Goal: Transaction & Acquisition: Purchase product/service

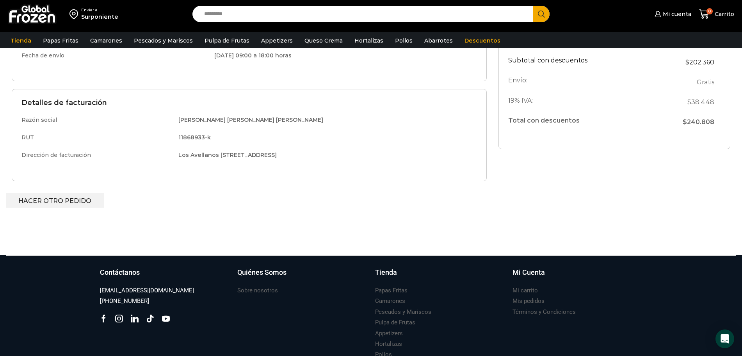
scroll to position [214, 0]
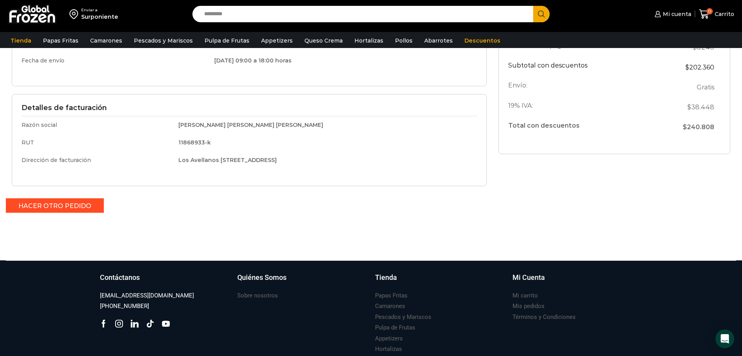
click at [66, 204] on link "Hacer otro pedido" at bounding box center [55, 205] width 98 height 14
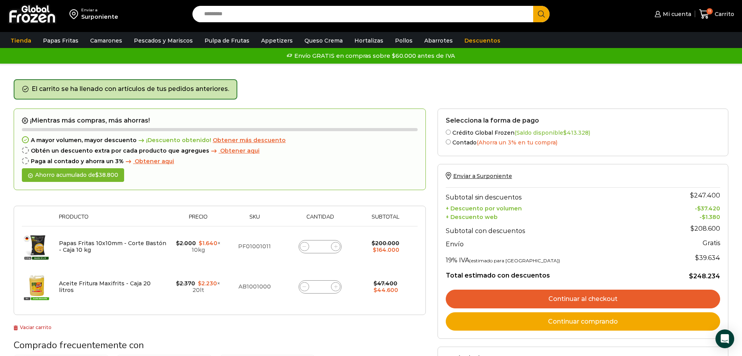
click at [305, 288] on icon at bounding box center [304, 287] width 4 height 4
type input "*"
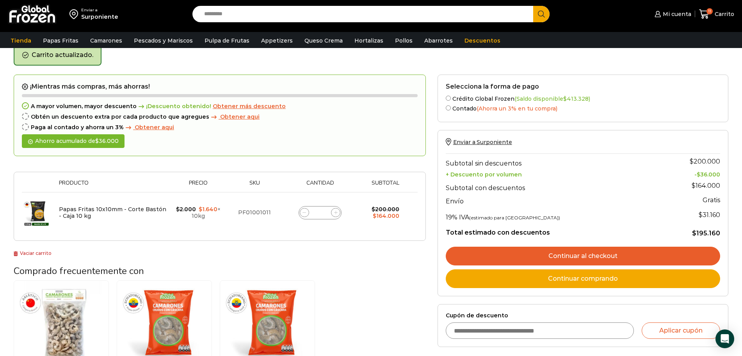
scroll to position [40, 0]
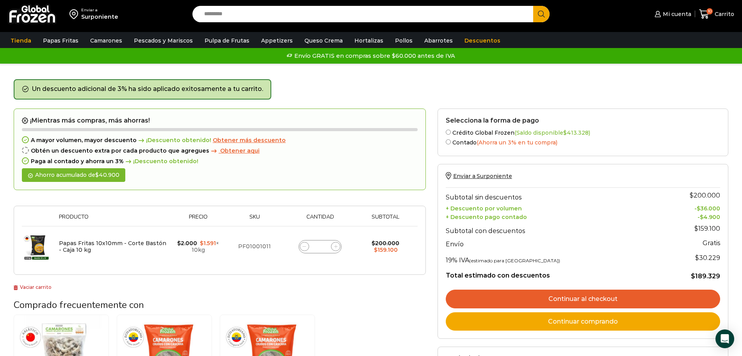
click at [254, 139] on span "Obtener más descuento" at bounding box center [249, 140] width 73 height 7
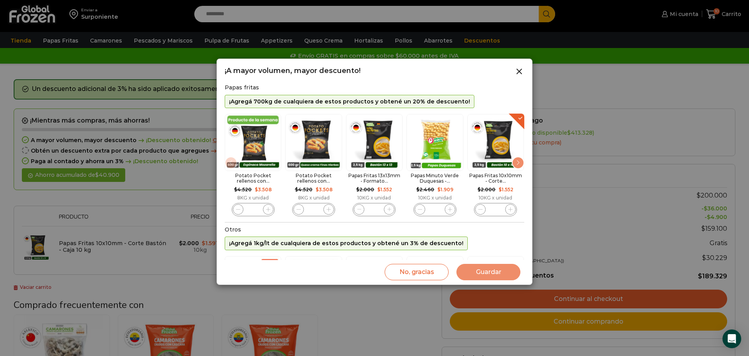
click at [512, 213] on span "5 / 11" at bounding box center [510, 209] width 11 height 11
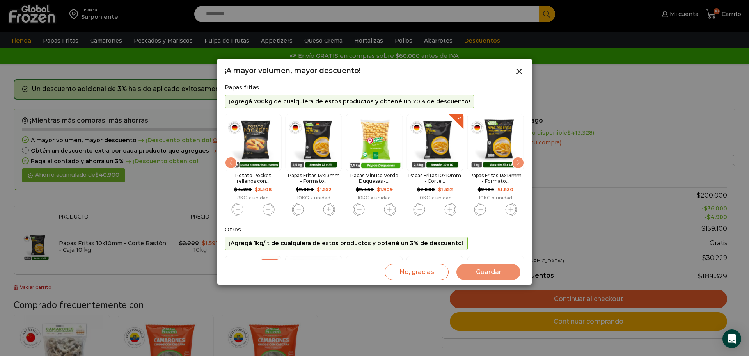
click at [449, 210] on icon "5 / 11" at bounding box center [450, 209] width 4 height 4
type input "*"
click at [484, 271] on button "Guardar" at bounding box center [489, 272] width 64 height 16
click at [491, 273] on button "Guardar" at bounding box center [489, 272] width 64 height 16
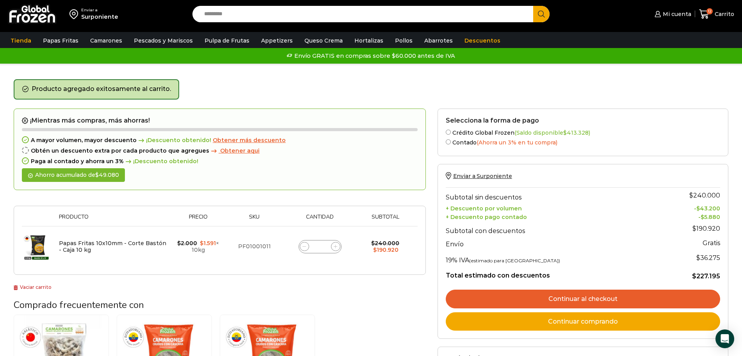
click at [304, 246] on icon at bounding box center [304, 247] width 4 height 4
type input "**"
click at [226, 151] on span "Obtener aqui" at bounding box center [239, 150] width 39 height 7
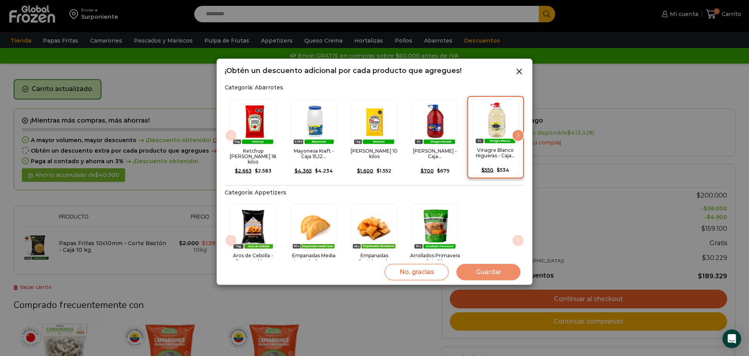
click at [496, 124] on img "5 / 15" at bounding box center [495, 122] width 47 height 47
click at [493, 127] on img "5 / 15" at bounding box center [495, 122] width 47 height 47
click at [515, 131] on div "Next slide" at bounding box center [518, 135] width 12 height 12
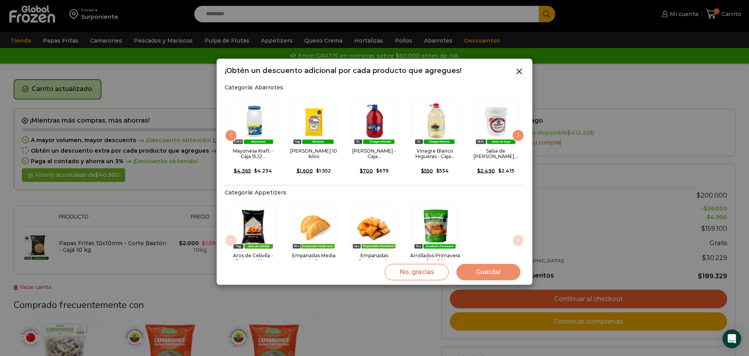
click at [513, 131] on div "Next slide" at bounding box center [518, 135] width 12 height 12
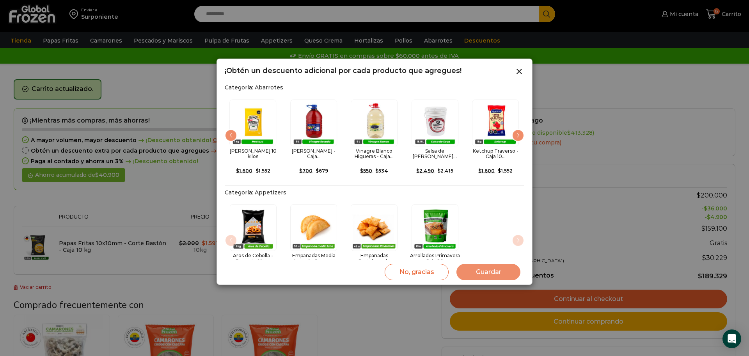
click at [516, 131] on div "Next slide" at bounding box center [518, 135] width 12 height 12
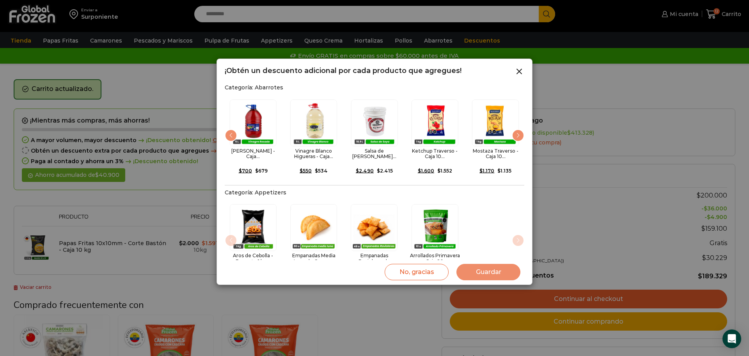
click at [516, 131] on div "Next slide" at bounding box center [518, 135] width 12 height 12
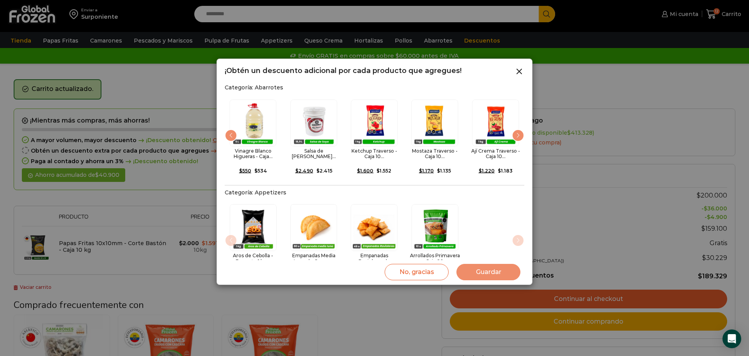
click at [516, 131] on div "Next slide" at bounding box center [518, 135] width 12 height 12
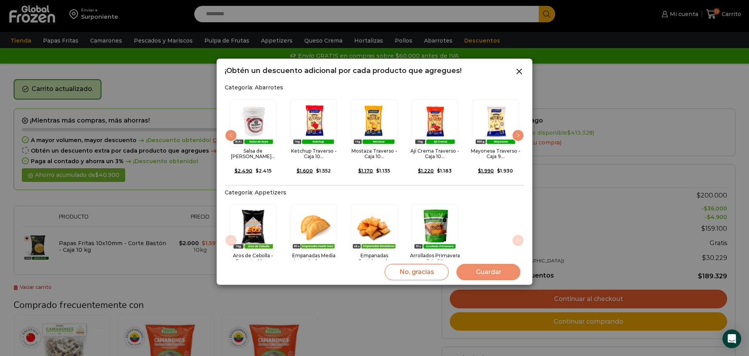
click at [516, 131] on div "Next slide" at bounding box center [518, 135] width 12 height 12
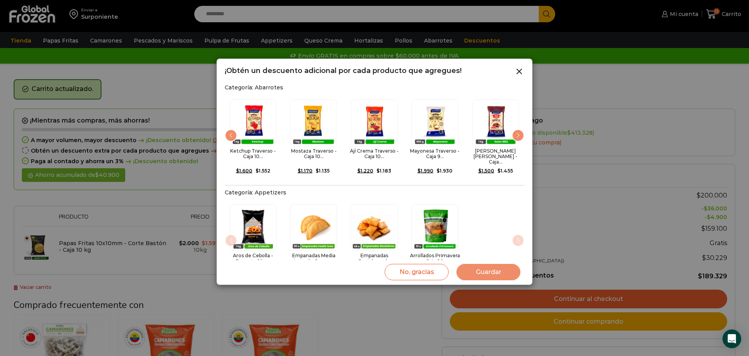
click at [516, 131] on div "Next slide" at bounding box center [518, 135] width 12 height 12
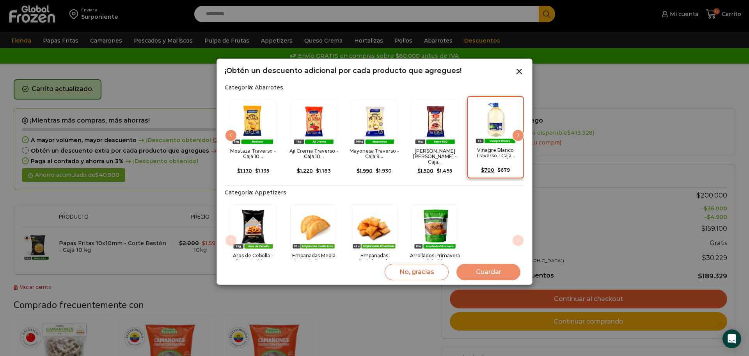
click at [496, 126] on img "12 / 15" at bounding box center [495, 122] width 47 height 47
click at [479, 270] on button "Guardar" at bounding box center [489, 272] width 64 height 16
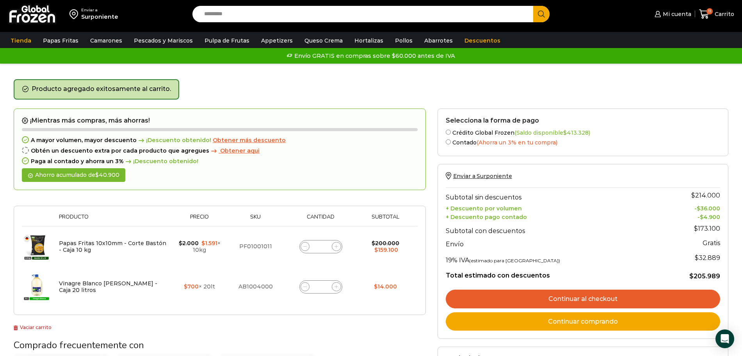
click at [304, 287] on icon at bounding box center [305, 287] width 4 height 4
type input "*"
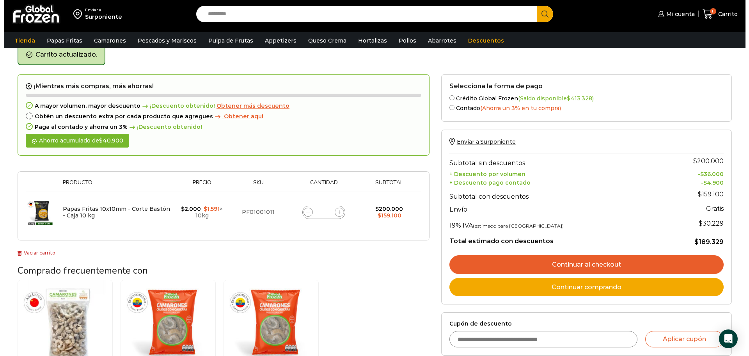
scroll to position [40, 0]
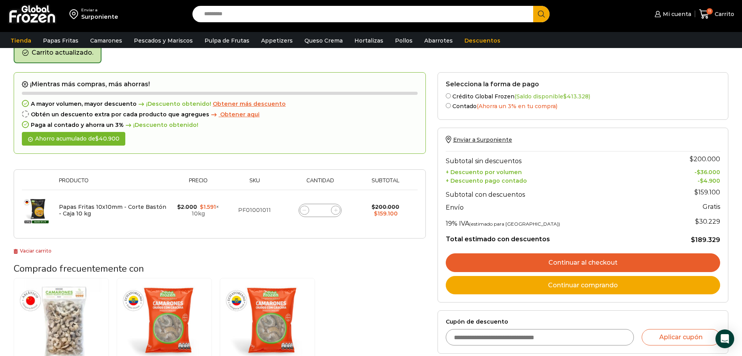
click at [226, 112] on span "Obtener aqui" at bounding box center [239, 114] width 39 height 7
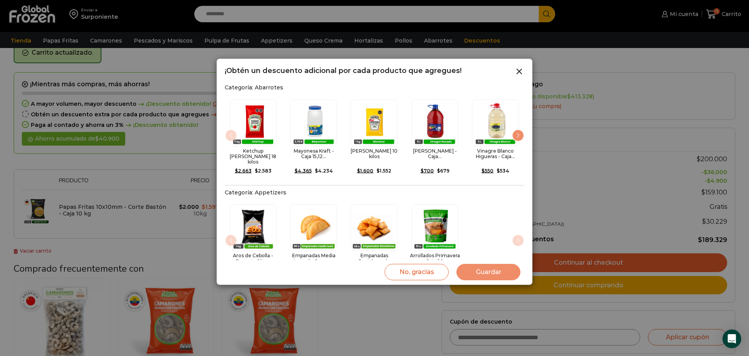
click at [517, 131] on div "Next slide" at bounding box center [518, 135] width 12 height 12
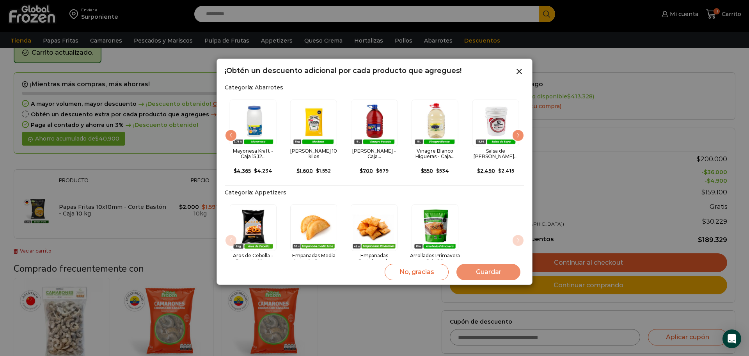
click at [517, 131] on div "Next slide" at bounding box center [518, 135] width 12 height 12
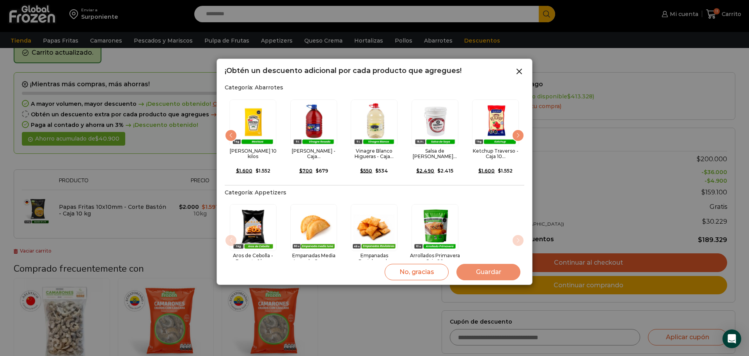
click at [517, 131] on div "Next slide" at bounding box center [518, 135] width 12 height 12
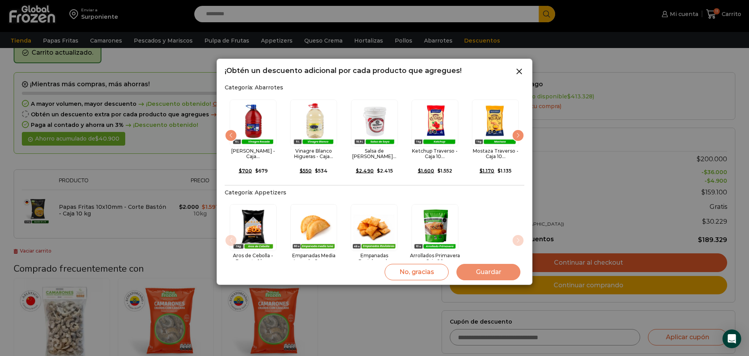
click at [517, 131] on div "Next slide" at bounding box center [518, 135] width 12 height 12
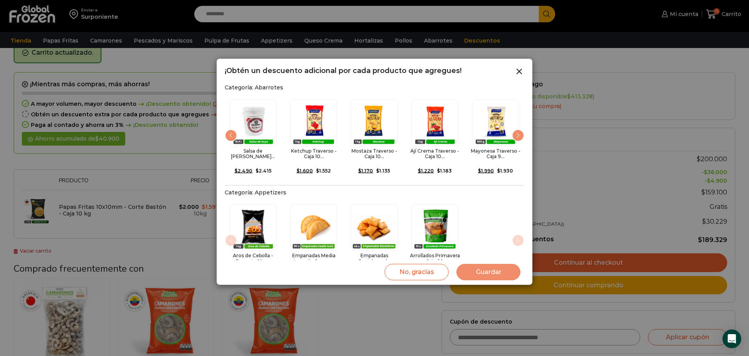
click at [517, 131] on div "Next slide" at bounding box center [518, 135] width 12 height 12
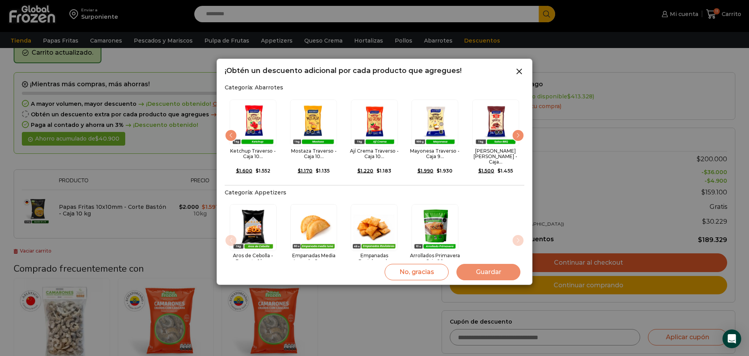
click at [517, 131] on div "Next slide" at bounding box center [518, 135] width 12 height 12
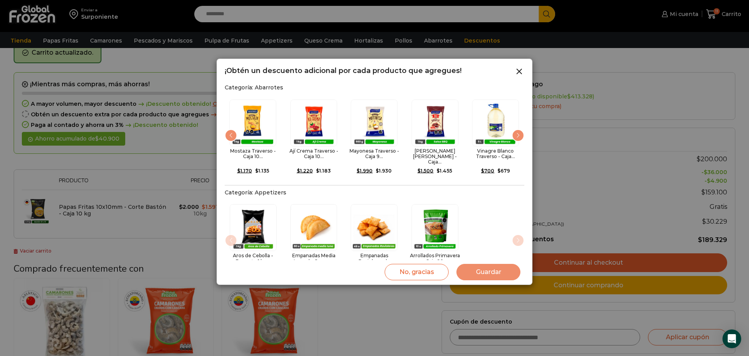
click at [517, 131] on div "Next slide" at bounding box center [518, 135] width 12 height 12
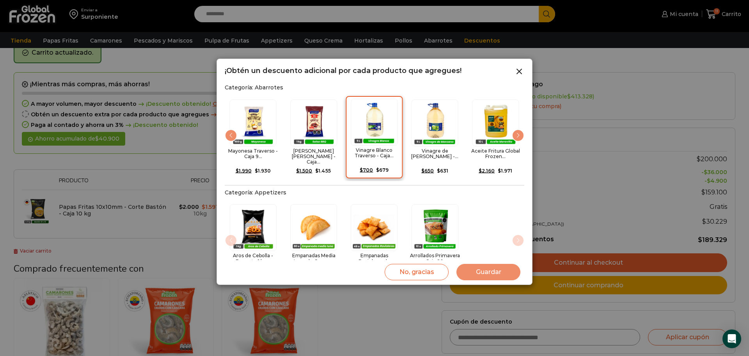
click at [375, 128] on img "12 / 15" at bounding box center [374, 122] width 47 height 47
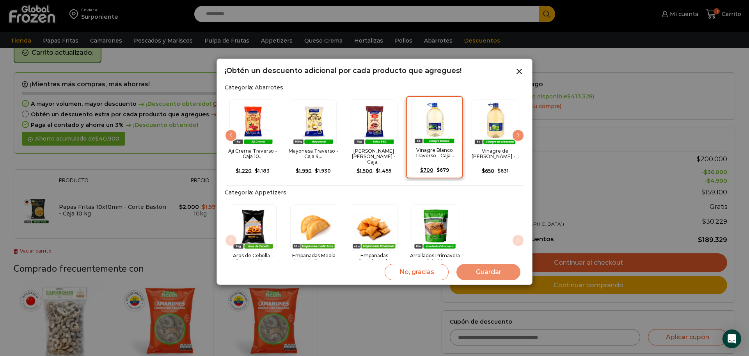
click at [436, 122] on img "12 / 15" at bounding box center [434, 122] width 47 height 47
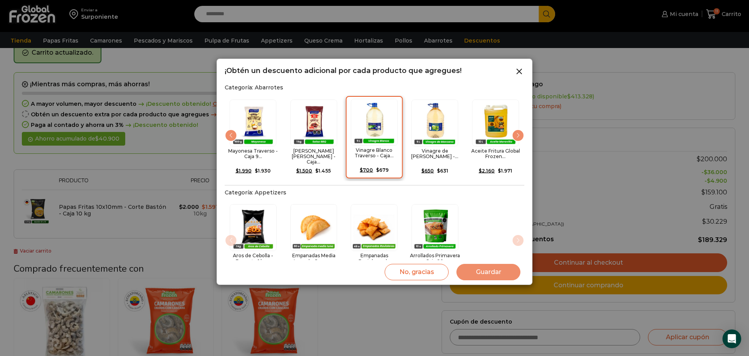
click at [379, 122] on img "12 / 15" at bounding box center [374, 122] width 47 height 47
click at [484, 270] on button "Guardar" at bounding box center [489, 272] width 64 height 16
click at [487, 274] on button "Guardar" at bounding box center [489, 272] width 64 height 16
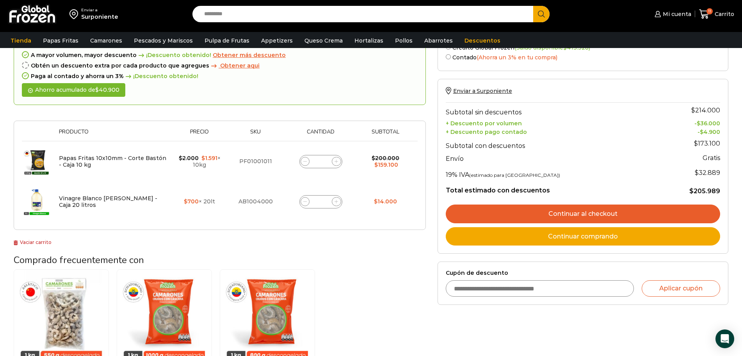
scroll to position [90, 0]
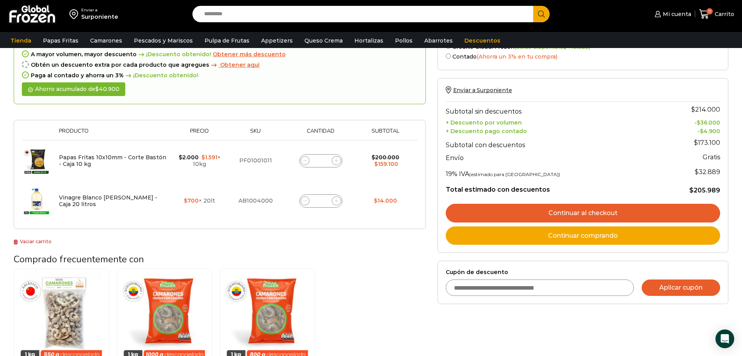
click at [683, 286] on button "Aplicar cupón" at bounding box center [680, 287] width 78 height 16
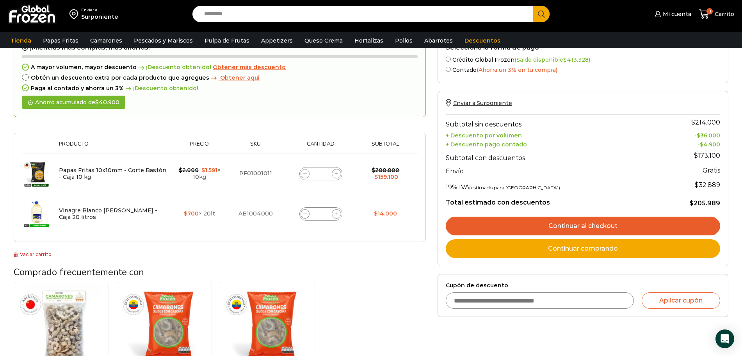
scroll to position [27, 0]
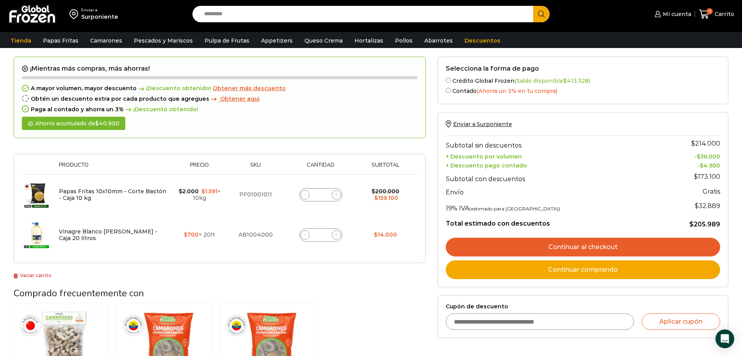
click at [305, 236] on icon at bounding box center [305, 235] width 4 height 4
type input "*"
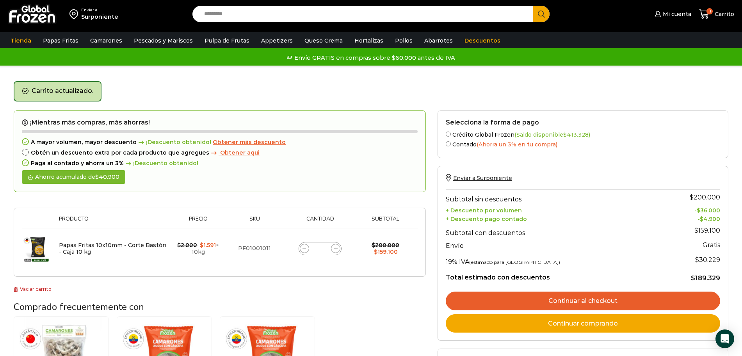
scroll to position [15, 0]
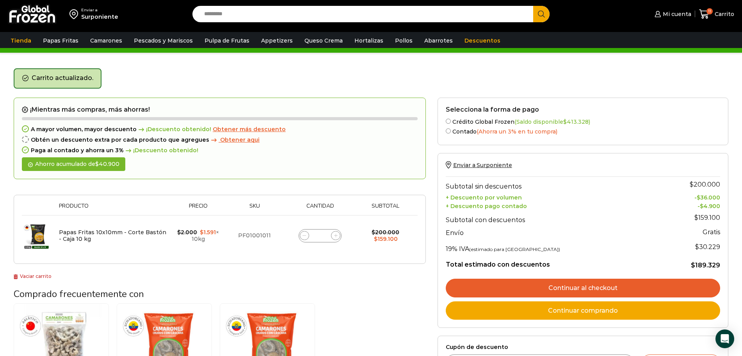
click at [582, 289] on link "Continuar al checkout" at bounding box center [583, 288] width 274 height 19
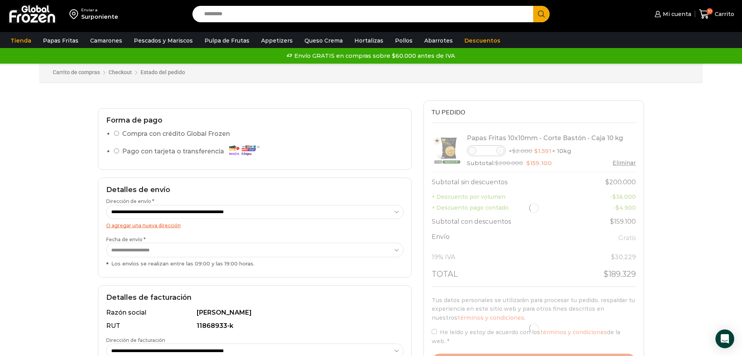
drag, startPoint x: 738, startPoint y: 162, endPoint x: 739, endPoint y: 172, distance: 11.0
click at [739, 172] on div "Enviar a Surponiente Search input Search Mi cuenta" at bounding box center [371, 245] width 742 height 491
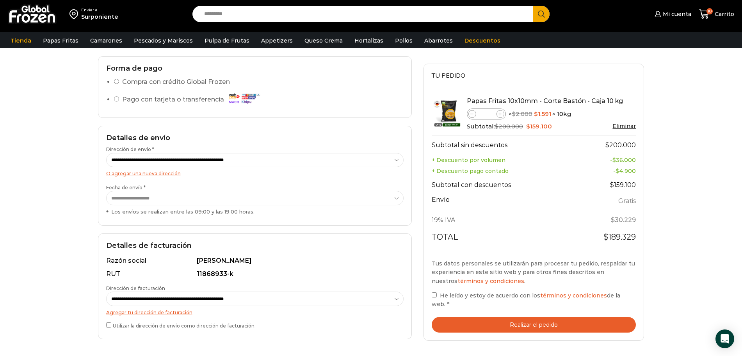
scroll to position [62, 0]
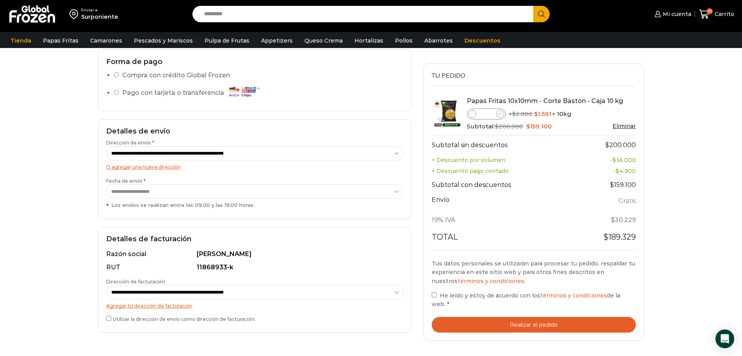
click at [526, 317] on button "Realizar el pedido" at bounding box center [534, 325] width 204 height 16
